Goal: Task Accomplishment & Management: Manage account settings

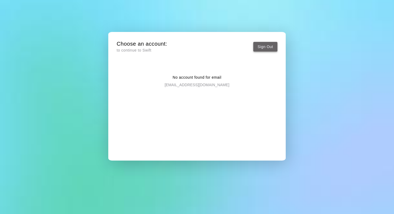
click at [269, 47] on button "Sign Out" at bounding box center [266, 47] width 24 height 10
click at [263, 49] on button "Sign Out" at bounding box center [266, 47] width 24 height 10
